Goal: Information Seeking & Learning: Find contact information

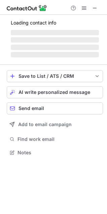
scroll to position [174, 107]
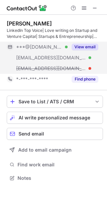
click at [88, 45] on button "View email" at bounding box center [85, 47] width 27 height 7
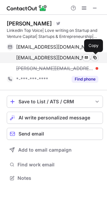
click at [97, 58] on span at bounding box center [94, 57] width 5 height 5
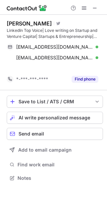
scroll to position [163, 107]
